Goal: Task Accomplishment & Management: Use online tool/utility

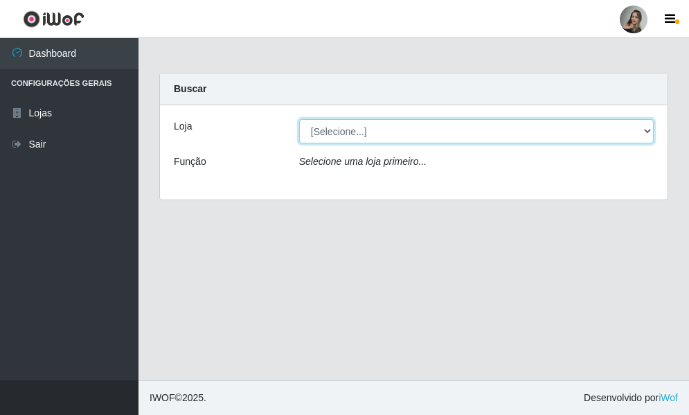
click at [648, 134] on select "[Selecione...] Supermercado Sao Francisco - Amarante" at bounding box center [476, 131] width 354 height 24
select select "383"
click at [299, 119] on select "[Selecione...] Supermercado Sao Francisco - Amarante" at bounding box center [476, 131] width 354 height 24
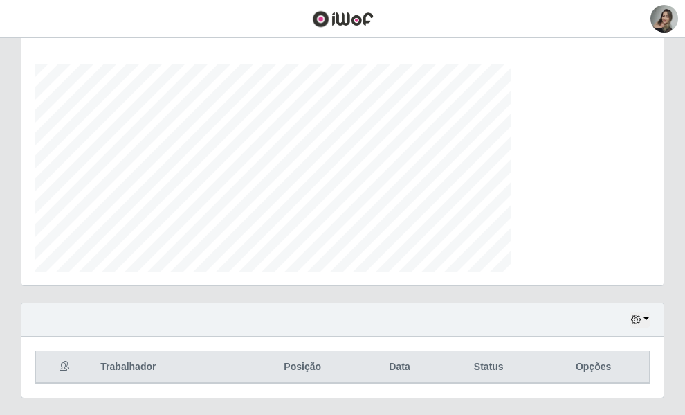
scroll to position [258, 0]
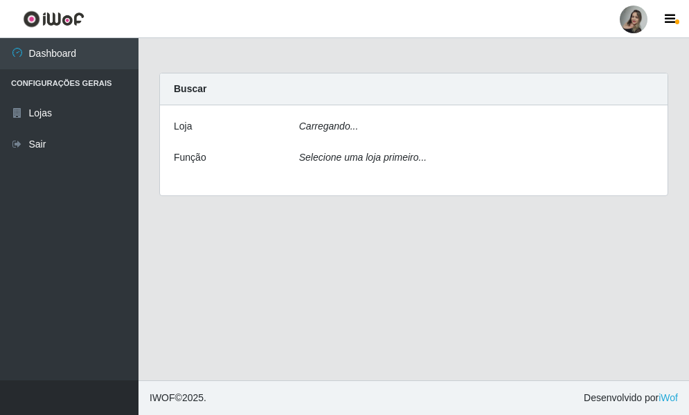
click at [655, 161] on div "Selecione uma loja primeiro..." at bounding box center [476, 160] width 375 height 20
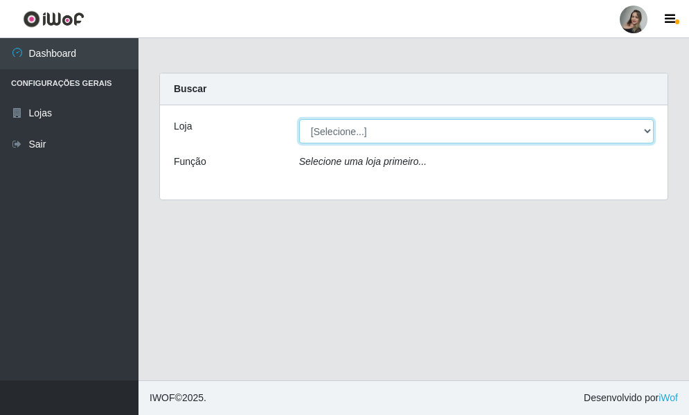
click at [650, 131] on select "[Selecione...] Supermercado Sao Francisco - Amarante" at bounding box center [476, 131] width 354 height 24
select select "383"
click at [299, 119] on select "[Selecione...] Supermercado Sao Francisco - Amarante" at bounding box center [476, 131] width 354 height 24
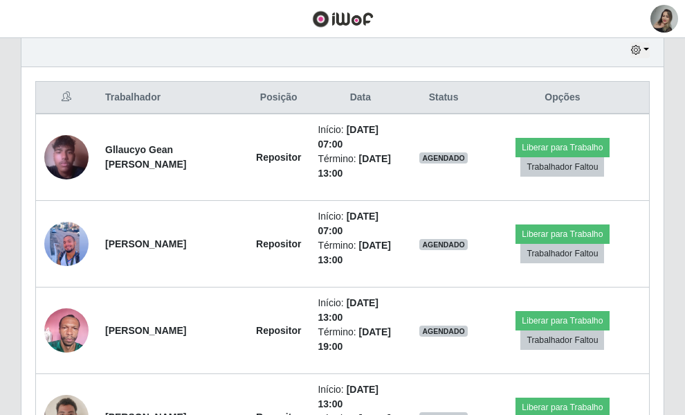
scroll to position [495, 0]
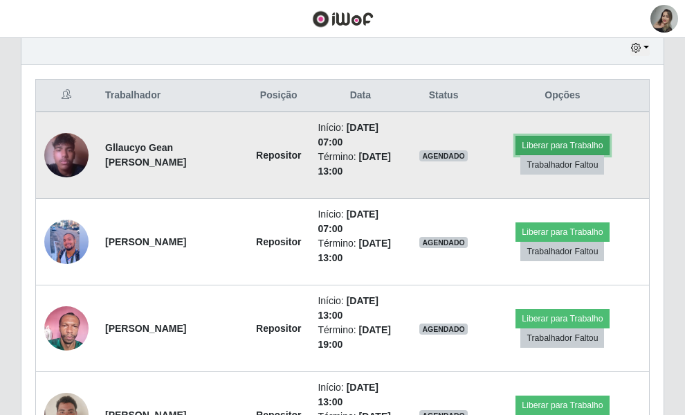
click at [579, 153] on button "Liberar para Trabalho" at bounding box center [562, 145] width 93 height 19
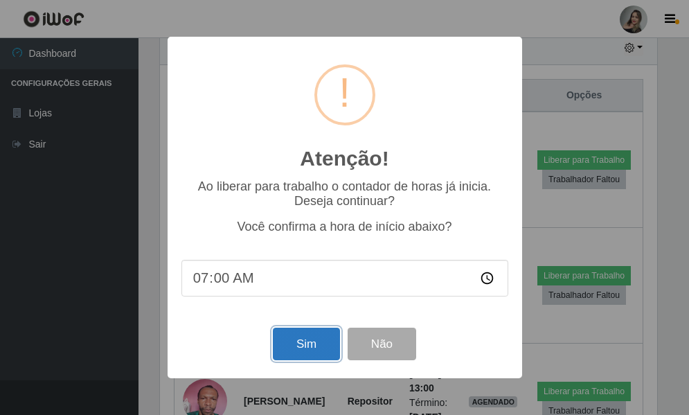
click at [307, 342] on button "Sim" at bounding box center [306, 343] width 67 height 33
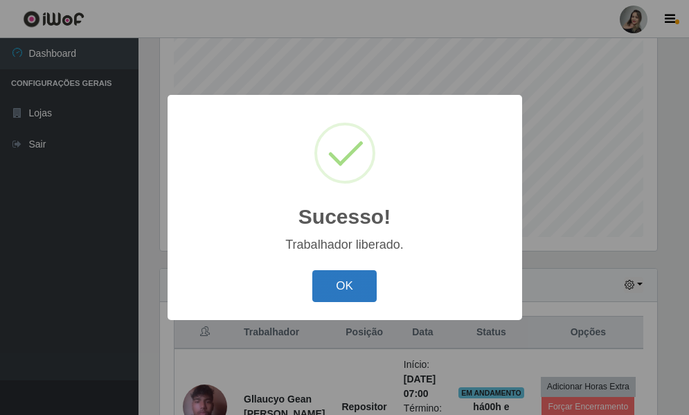
click at [351, 284] on button "OK" at bounding box center [344, 286] width 64 height 33
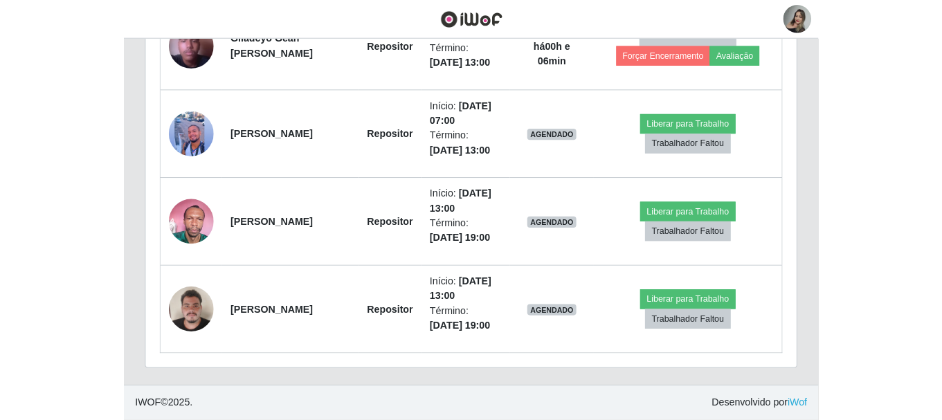
scroll to position [287, 761]
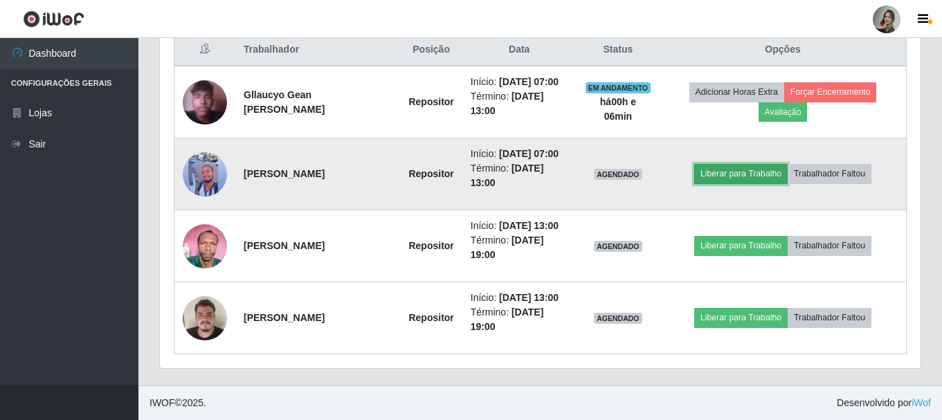
click at [688, 175] on button "Liberar para Trabalho" at bounding box center [740, 173] width 93 height 19
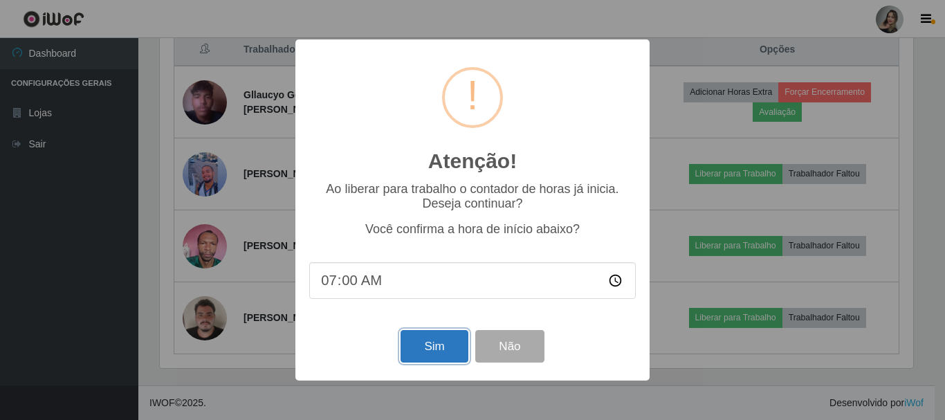
click at [415, 357] on button "Sim" at bounding box center [434, 346] width 67 height 33
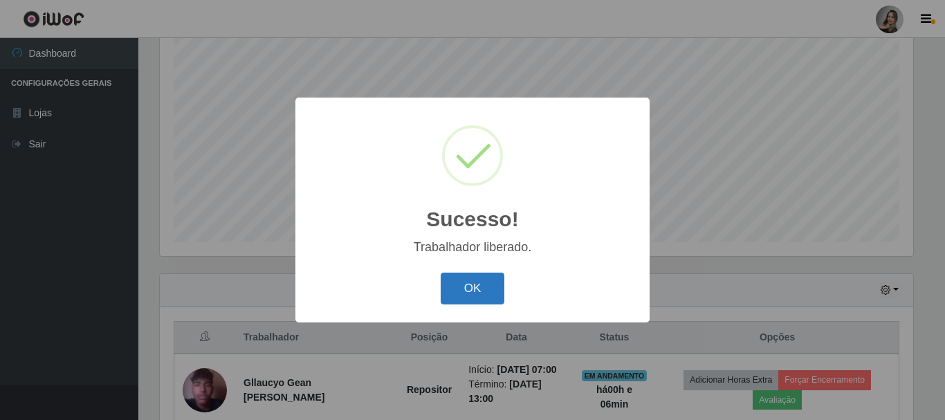
click at [486, 286] on button "OK" at bounding box center [473, 289] width 64 height 33
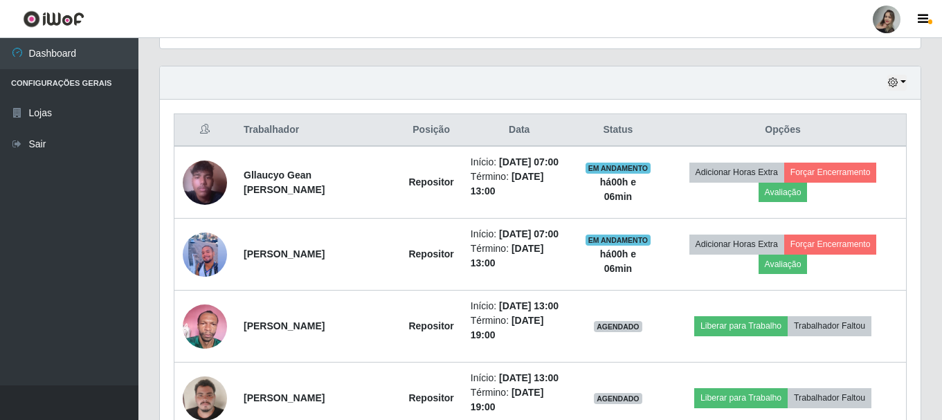
scroll to position [529, 0]
